Goal: Navigation & Orientation: Go to known website

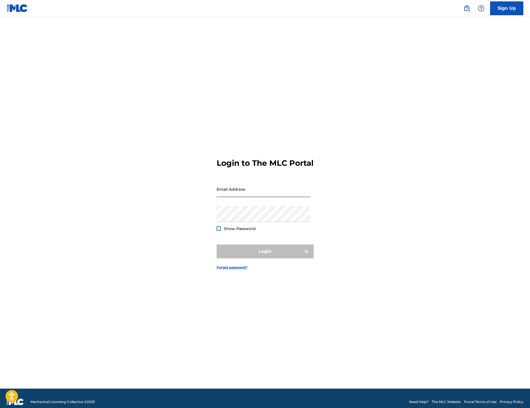
click at [264, 192] on input "Email Address" at bounding box center [264, 189] width 94 height 16
type input "[EMAIL_ADDRESS][DOMAIN_NAME]"
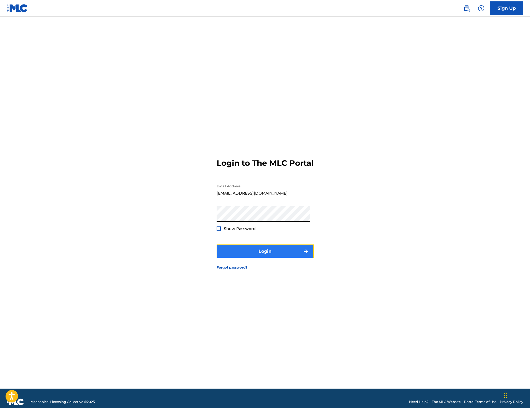
click at [267, 254] on button "Login" at bounding box center [265, 252] width 97 height 14
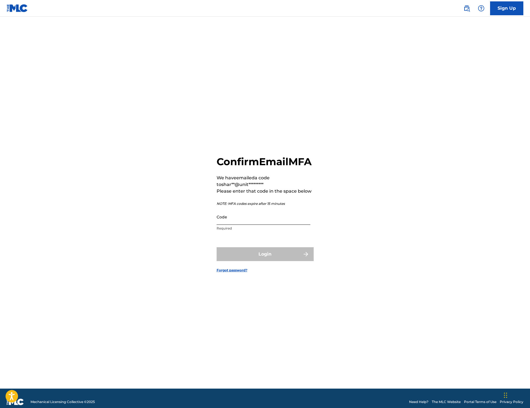
click at [276, 220] on input "Code" at bounding box center [264, 217] width 94 height 16
paste input "098296"
type input "098296"
click at [316, 217] on div "Confirm Email MFA We have emailed a code to shar**@unit********* Please enter t…" at bounding box center [265, 210] width 389 height 359
click at [296, 259] on button "Login" at bounding box center [265, 255] width 97 height 14
